Goal: Task Accomplishment & Management: Manage account settings

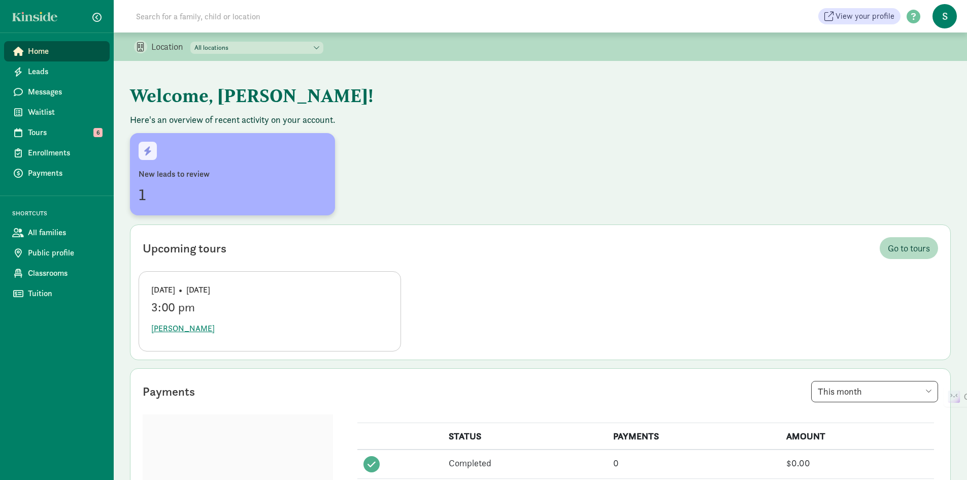
click at [142, 195] on div "1" at bounding box center [233, 194] width 188 height 24
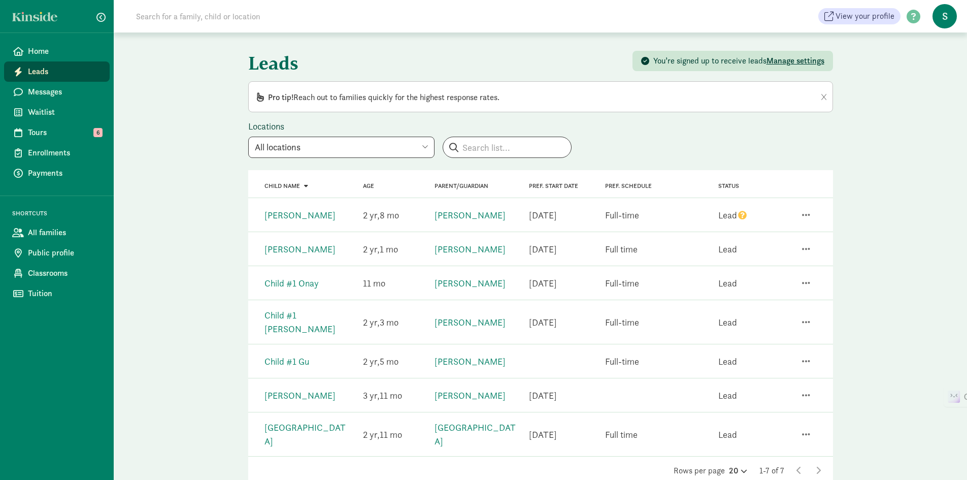
click at [742, 215] on icon "question" at bounding box center [742, 215] width 9 height 9
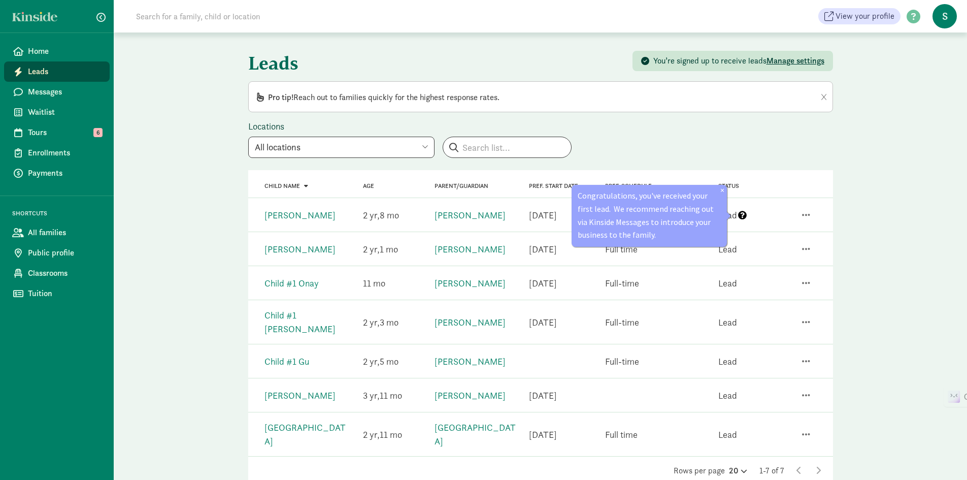
click at [882, 218] on div "Leads You’re signed up to receive leads Manage settings Pro tip! Reach out to f…" at bounding box center [540, 274] width 853 height 485
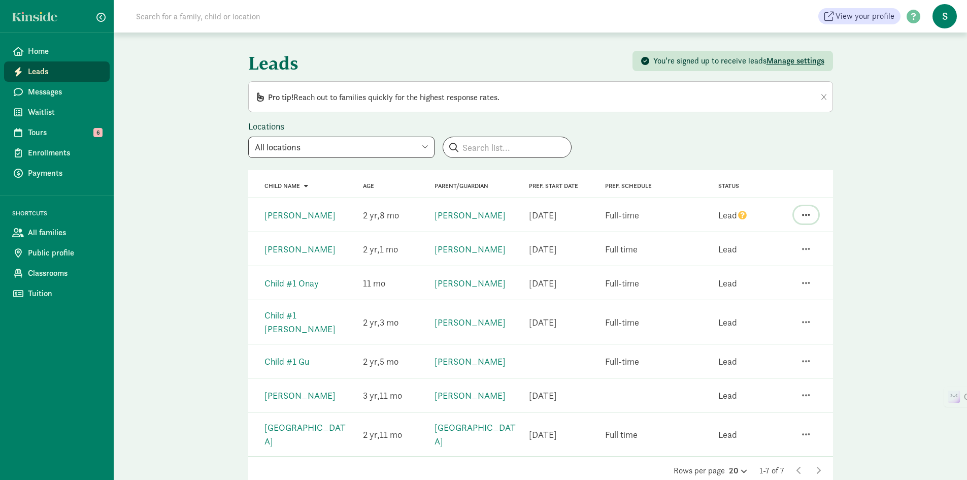
click at [807, 214] on span "button" at bounding box center [806, 214] width 8 height 9
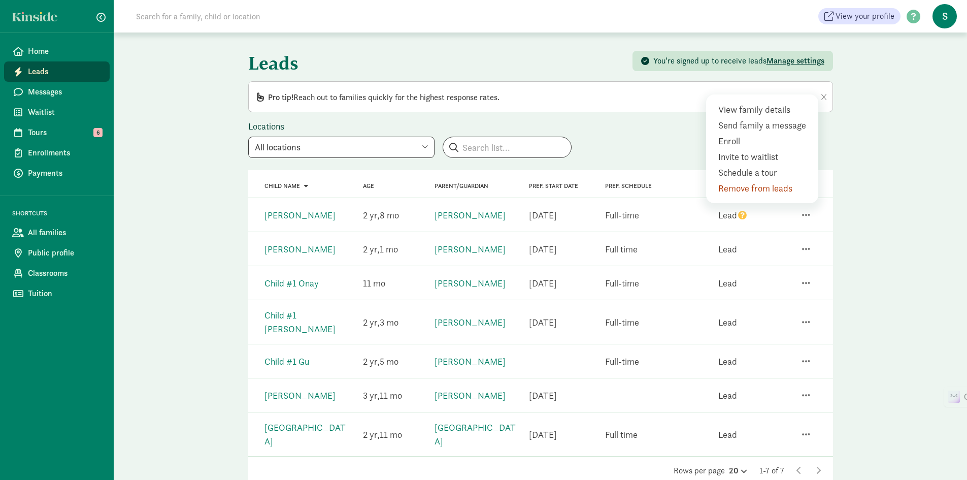
click at [867, 210] on div "Leads You’re signed up to receive leads Manage settings Pro tip! Reach out to f…" at bounding box center [540, 274] width 853 height 485
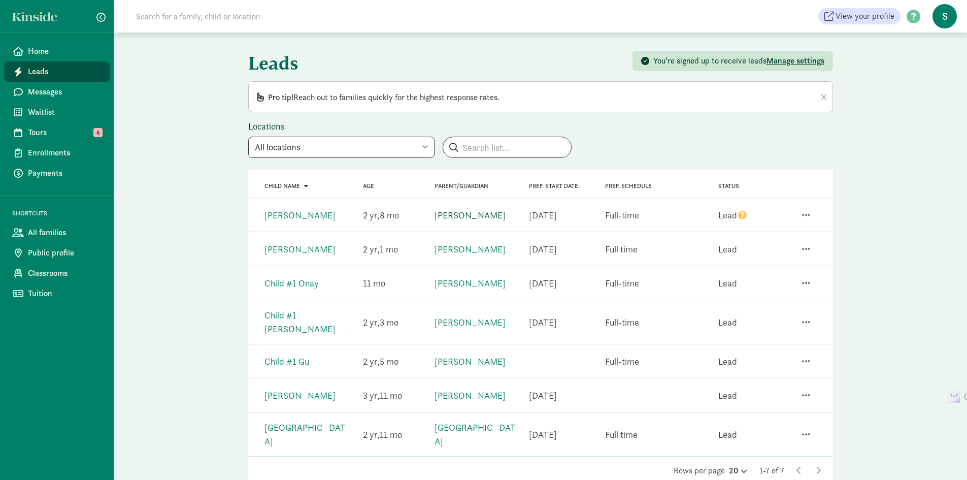
click at [448, 215] on link "Ye Shi" at bounding box center [470, 215] width 71 height 12
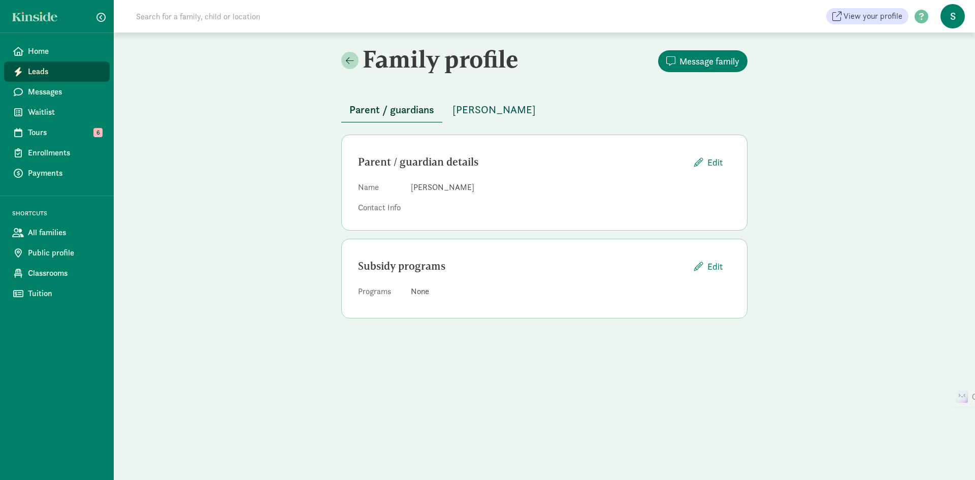
click at [475, 109] on span "Anya Shi" at bounding box center [493, 110] width 83 height 16
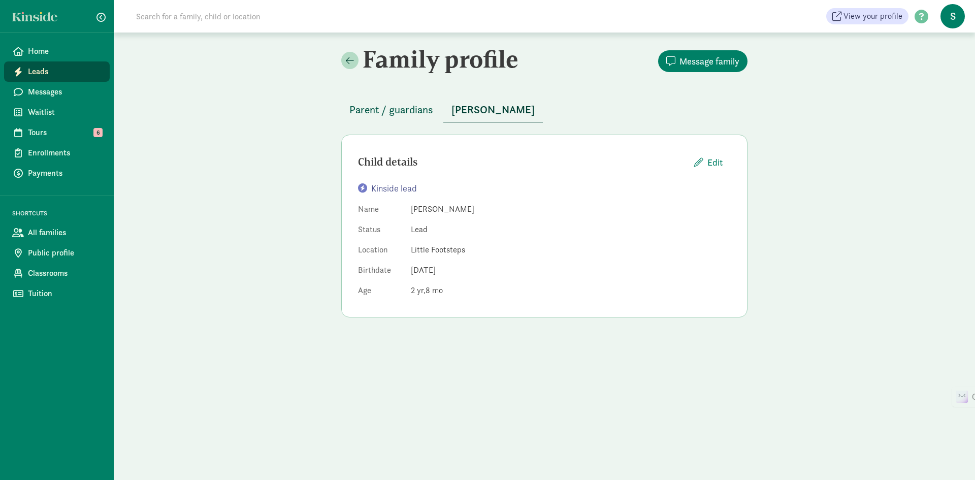
click at [405, 110] on span "Parent / guardians" at bounding box center [391, 110] width 84 height 16
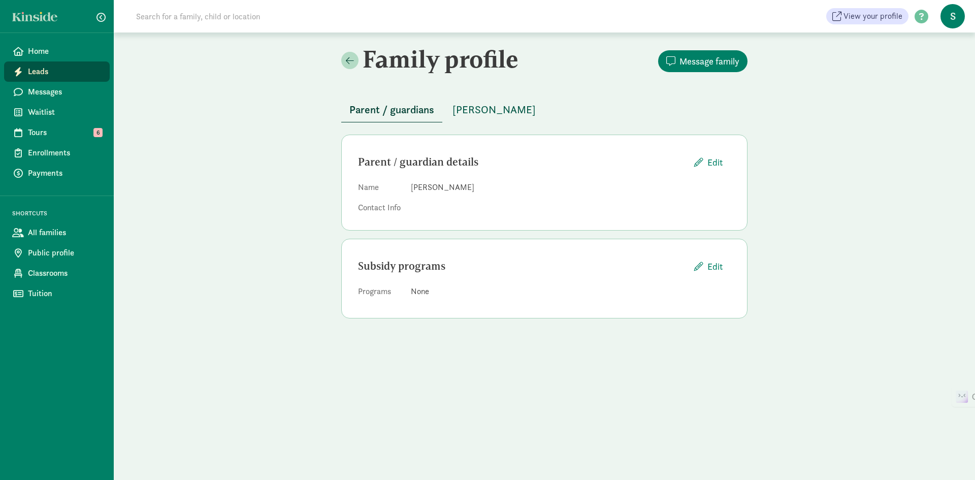
click at [471, 105] on span "Anya Shi" at bounding box center [493, 110] width 83 height 16
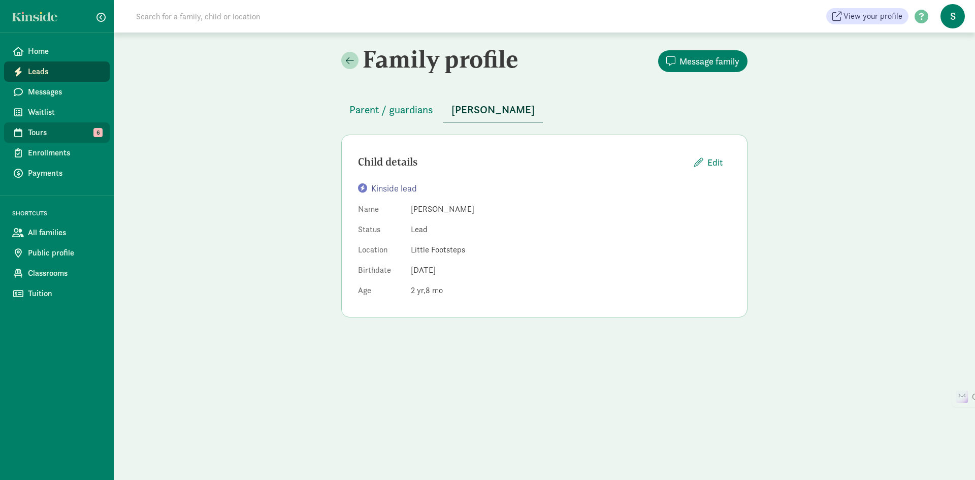
click at [40, 128] on span "Tours" at bounding box center [65, 132] width 74 height 12
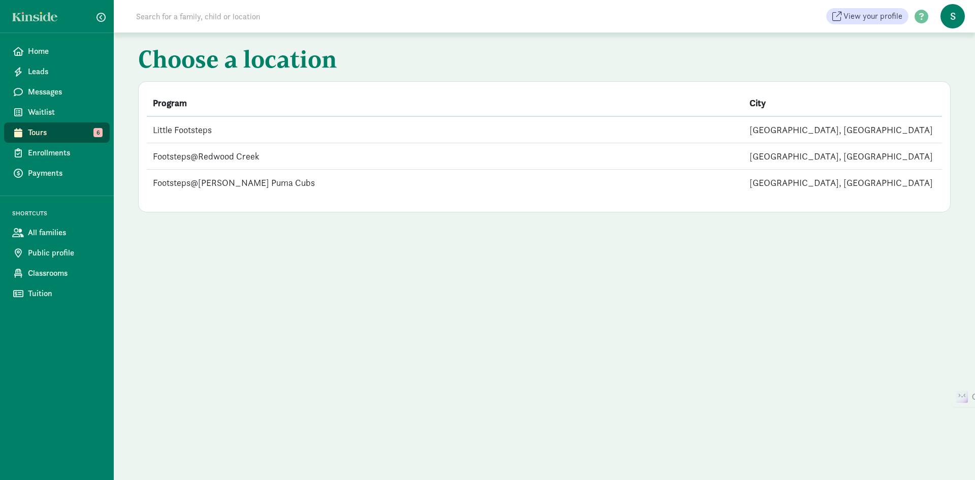
click at [209, 129] on td "Little Footsteps" at bounding box center [445, 129] width 597 height 27
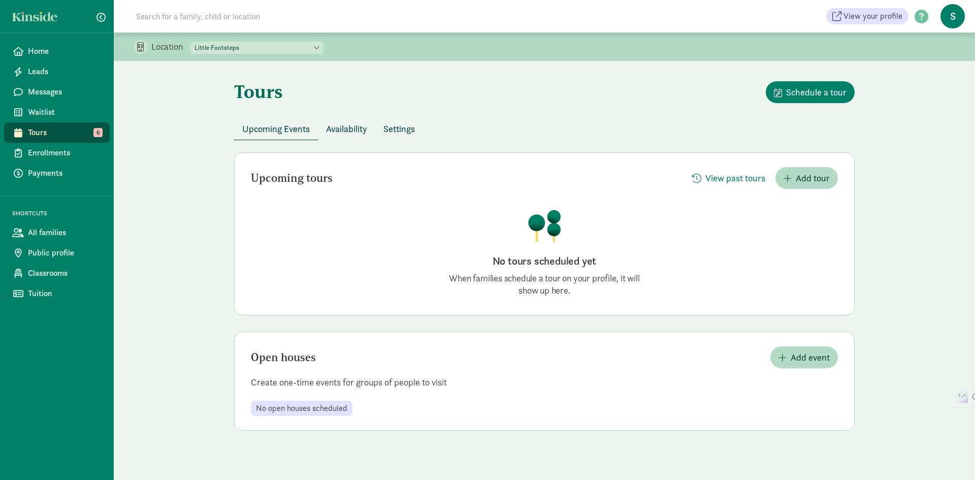
click at [354, 126] on span "Availability" at bounding box center [346, 129] width 41 height 14
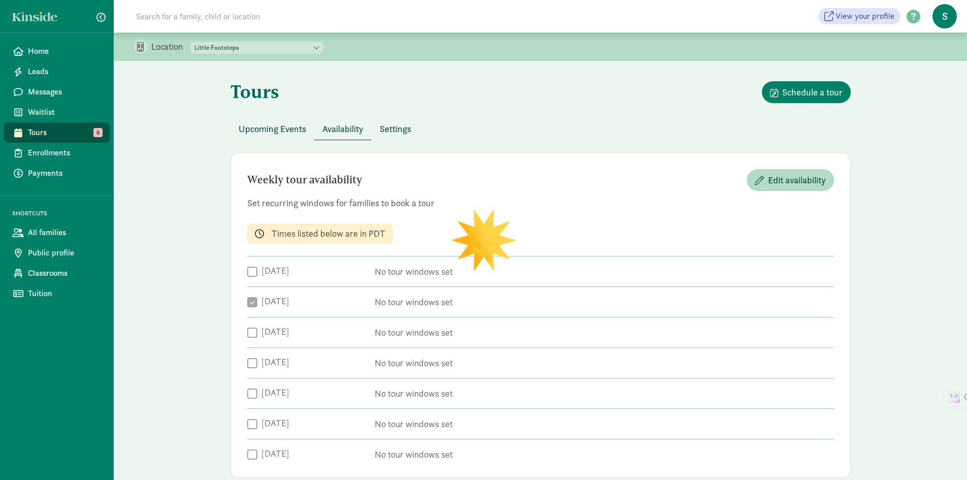
checkbox input "true"
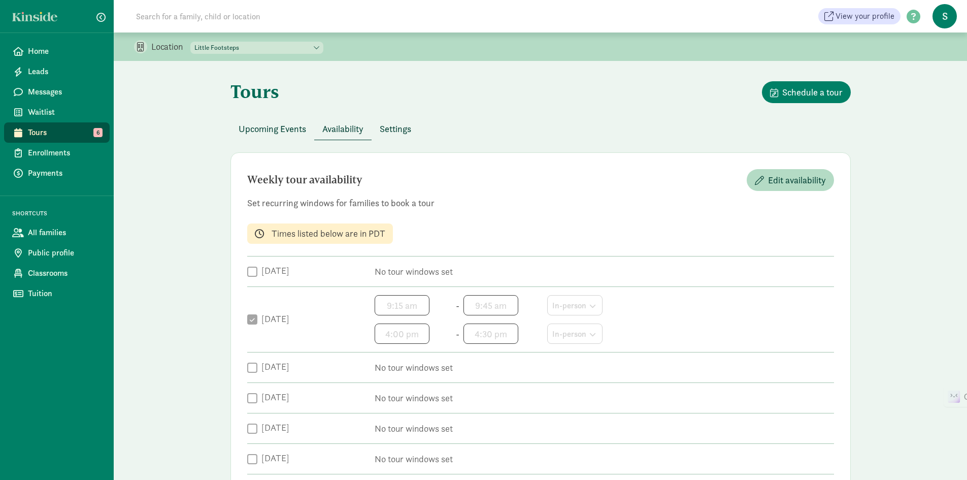
click at [397, 130] on span "Settings" at bounding box center [395, 129] width 31 height 14
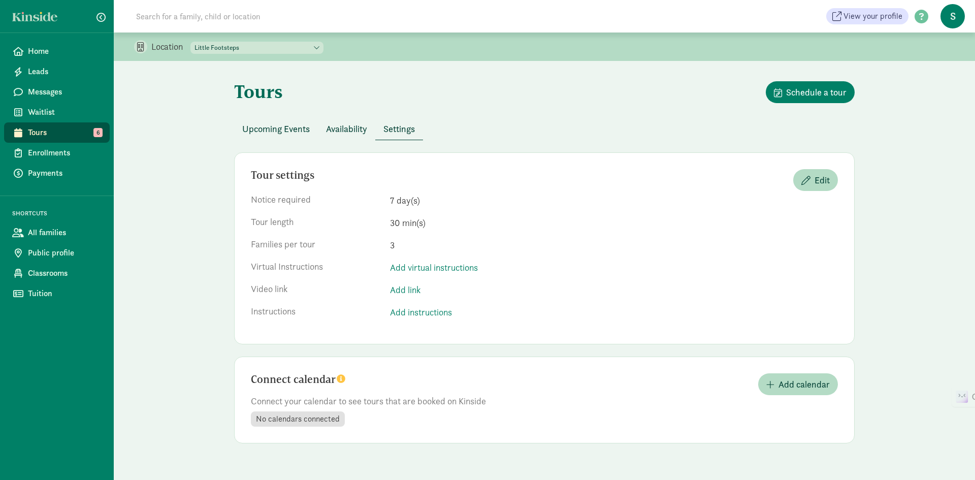
click at [278, 125] on span "Upcoming Events" at bounding box center [276, 129] width 68 height 14
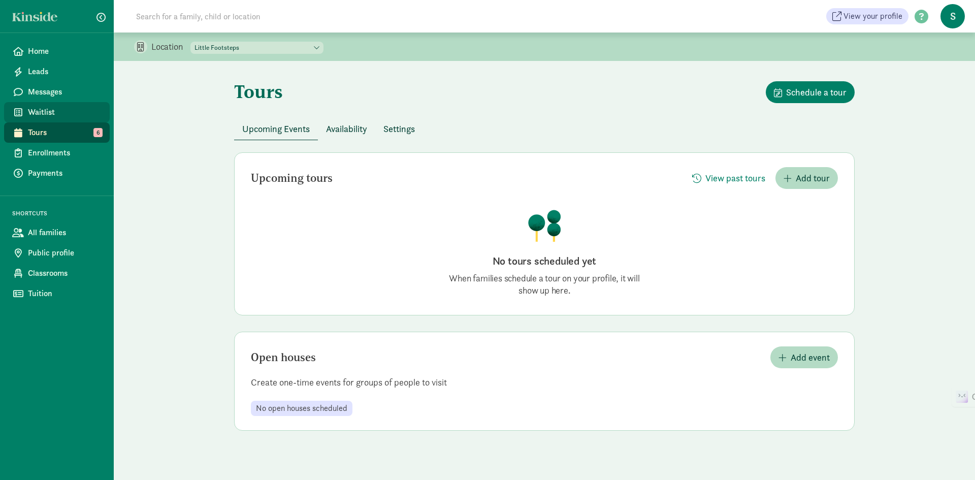
click at [36, 110] on span "Waitlist" at bounding box center [65, 112] width 74 height 12
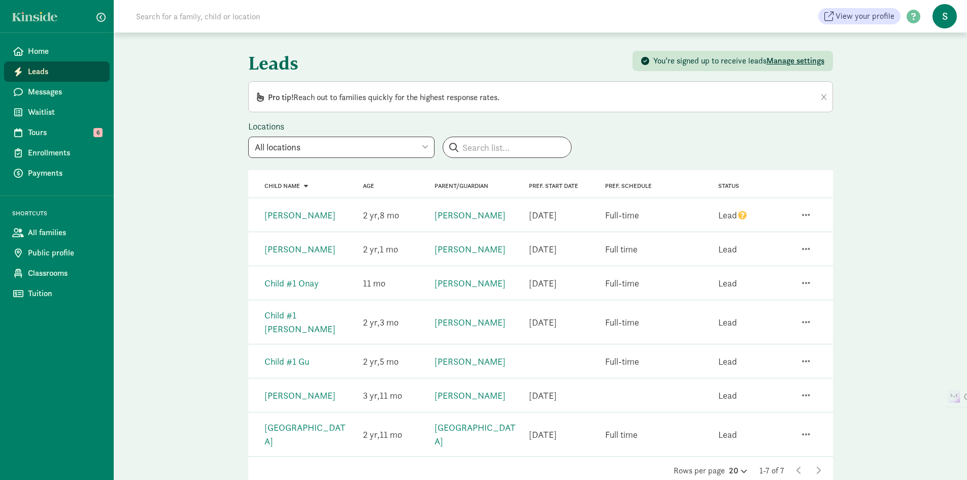
scroll to position [17, 0]
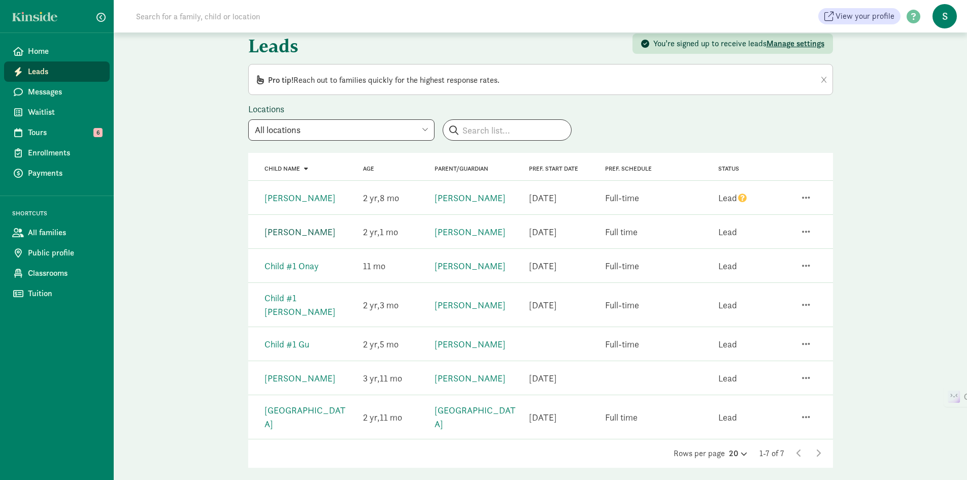
click at [287, 231] on link "Aryaveer Das" at bounding box center [300, 232] width 71 height 12
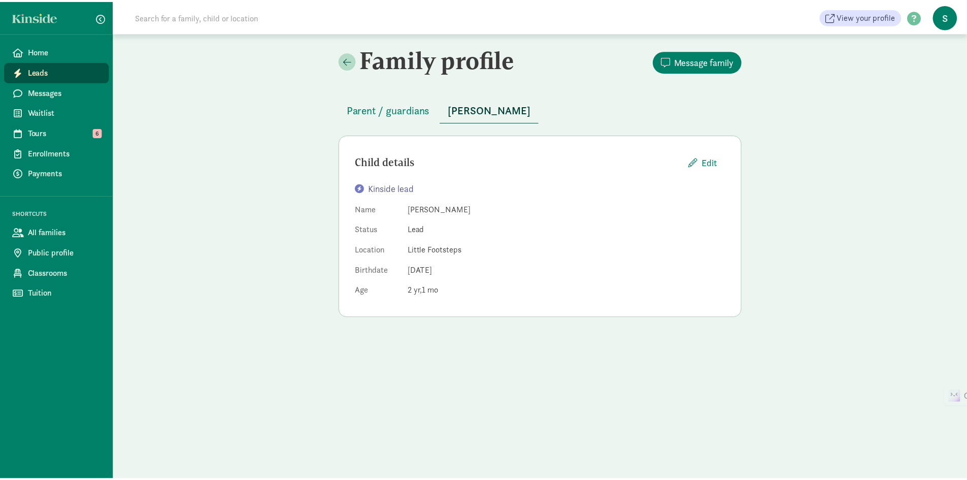
scroll to position [17, 0]
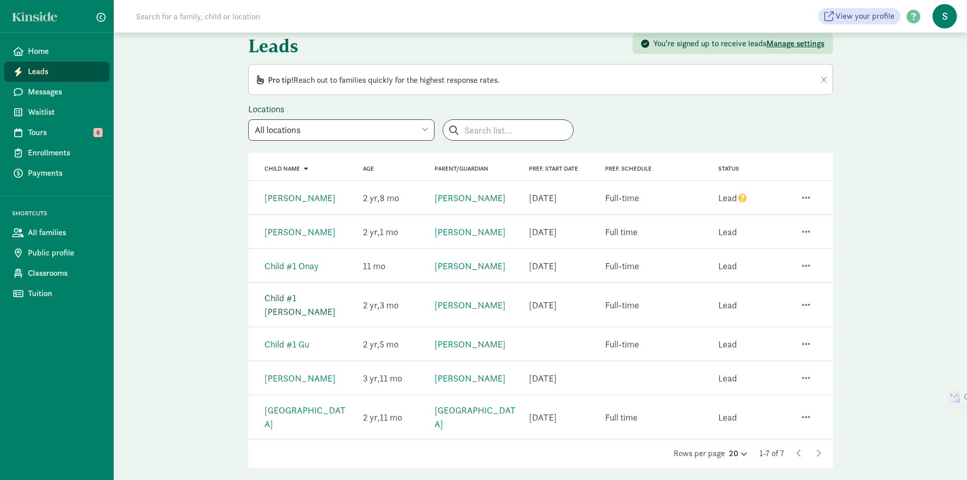
click at [287, 299] on link "Child #1 Cao" at bounding box center [300, 304] width 71 height 25
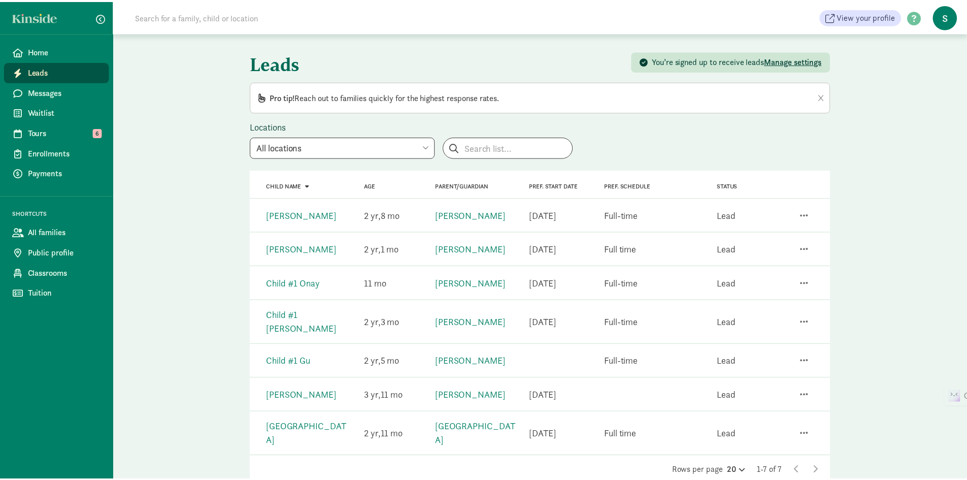
scroll to position [17, 0]
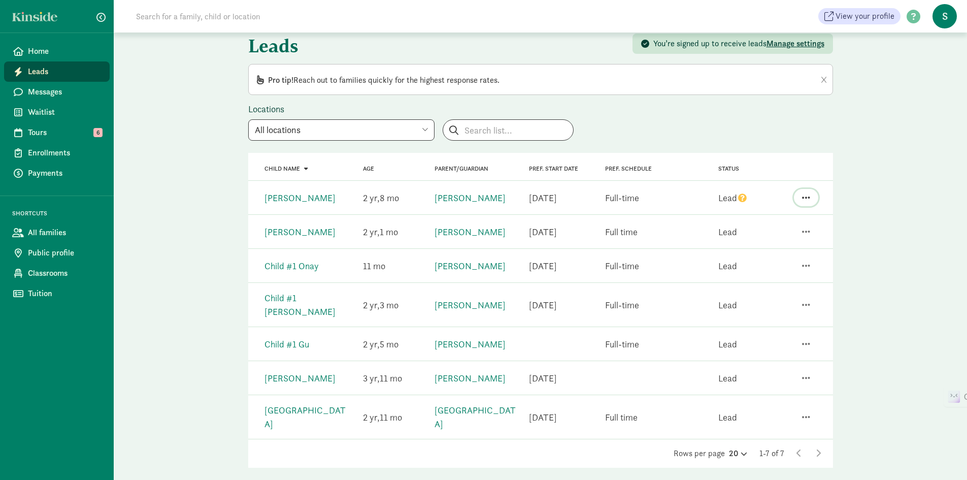
click at [811, 196] on button "button" at bounding box center [806, 197] width 24 height 17
click at [847, 197] on div "Leads You’re signed up to receive leads Manage settings Pro tip! Reach out to f…" at bounding box center [540, 257] width 853 height 485
